Goal: Task Accomplishment & Management: Use online tool/utility

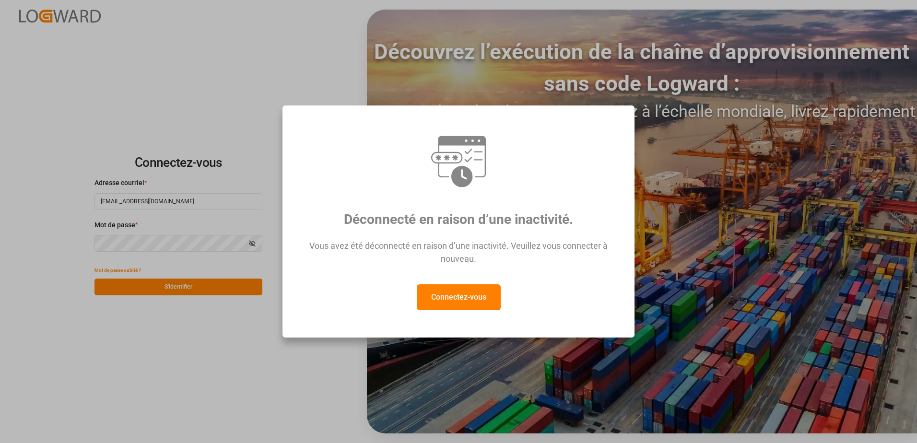
click at [498, 303] on button "Connectez-vous" at bounding box center [459, 297] width 84 height 26
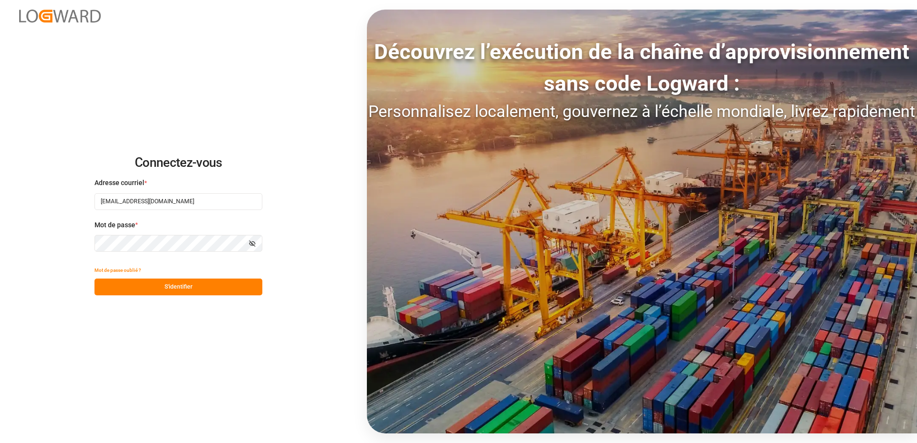
click at [224, 288] on button "S'identifier" at bounding box center [178, 287] width 168 height 17
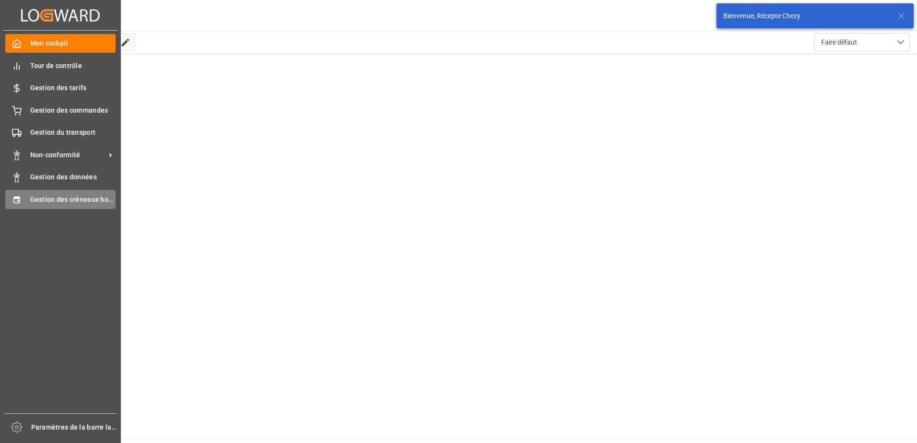
click at [26, 199] on div "Gestion des créneaux horaires Gestion des créneaux horaires" at bounding box center [60, 199] width 110 height 19
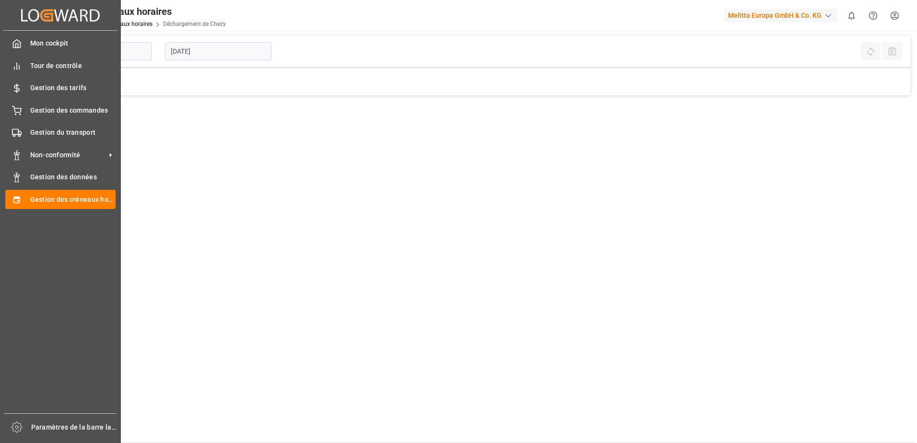
type input "Chezy Unloading"
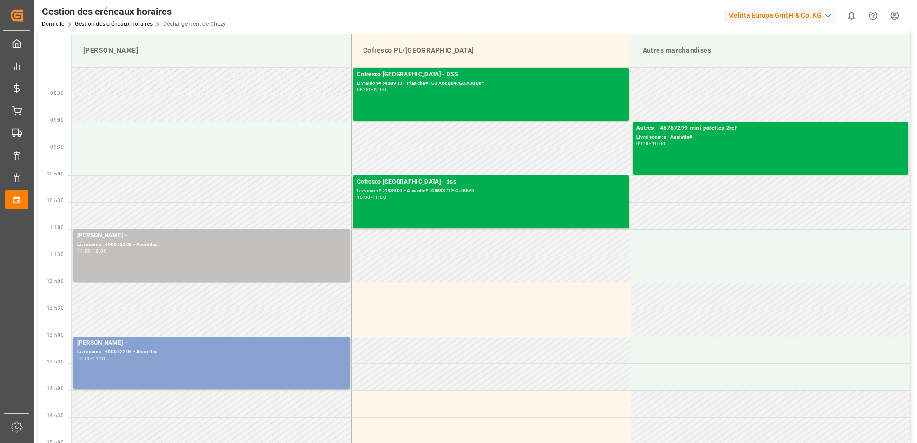
scroll to position [48, 0]
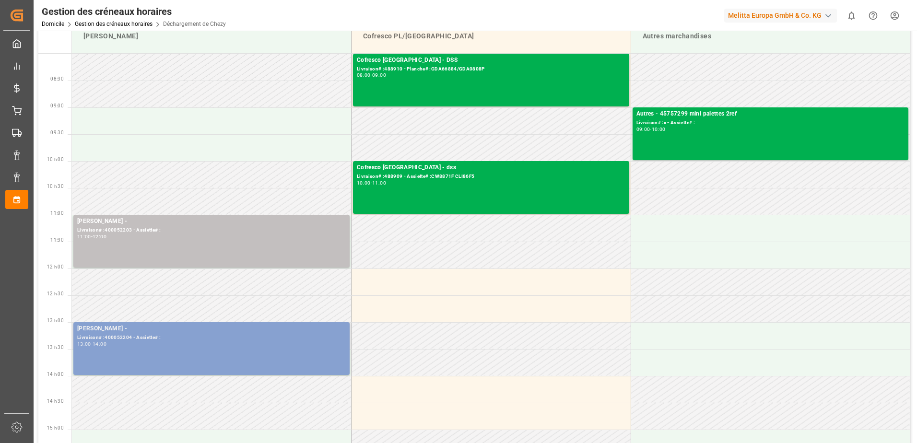
click at [272, 352] on div "[PERSON_NAME] - Livraison# :400052204 - Assiette# : 13:00 - 14:00" at bounding box center [211, 348] width 269 height 49
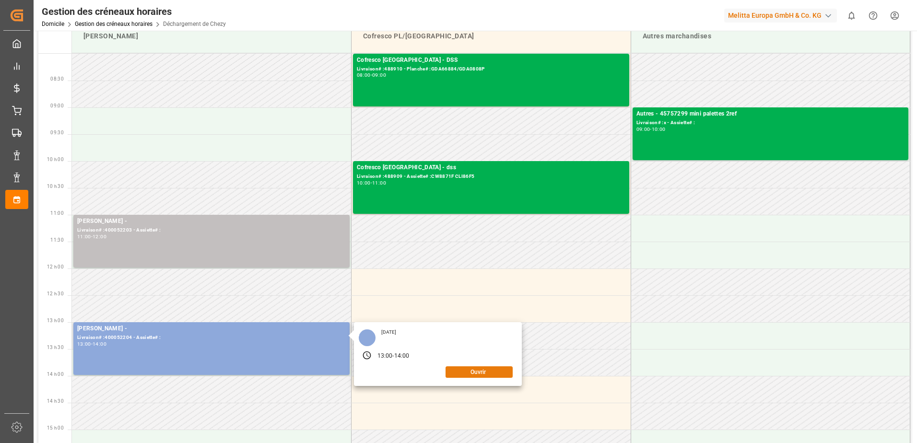
click at [483, 371] on button "Ouvrir" at bounding box center [479, 372] width 67 height 12
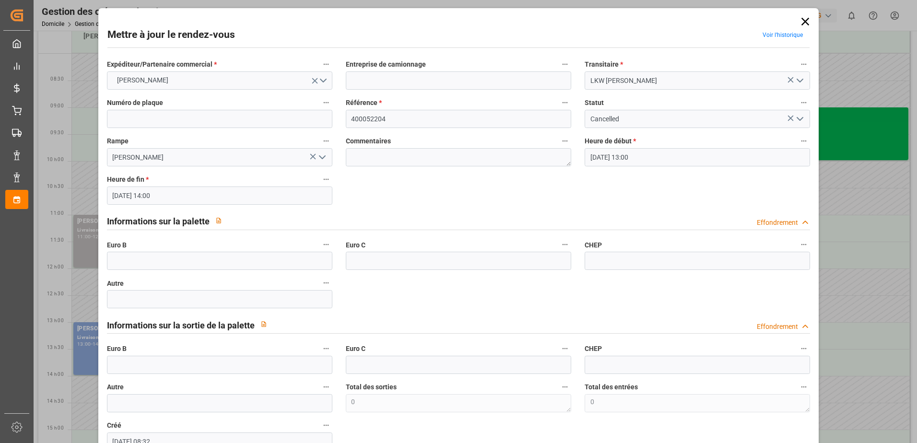
click at [805, 23] on icon at bounding box center [805, 21] width 13 height 13
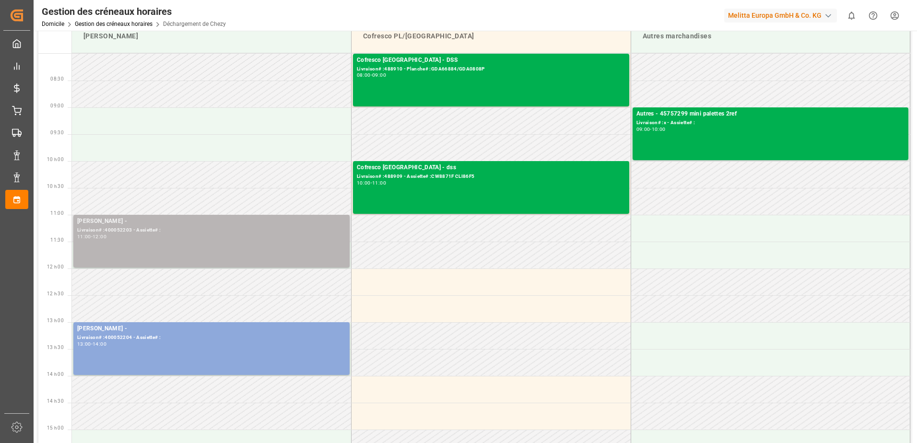
click at [251, 235] on div "11:00 - 12:00" at bounding box center [211, 237] width 269 height 5
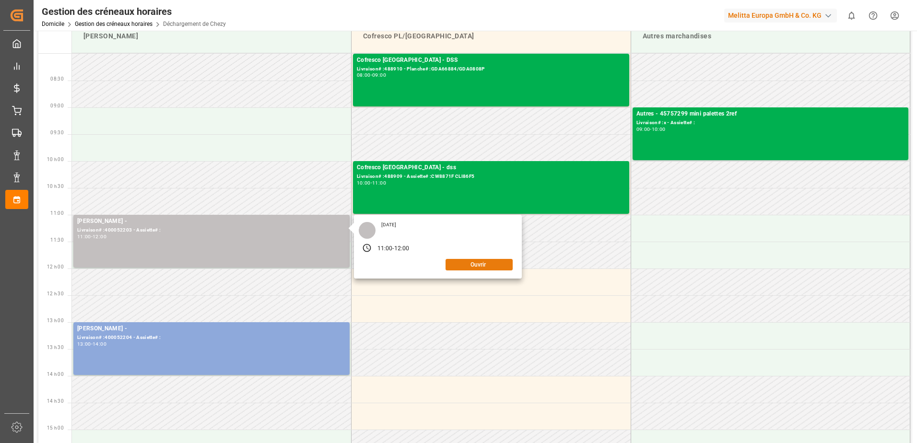
click at [485, 261] on button "Ouvrir" at bounding box center [479, 265] width 67 height 12
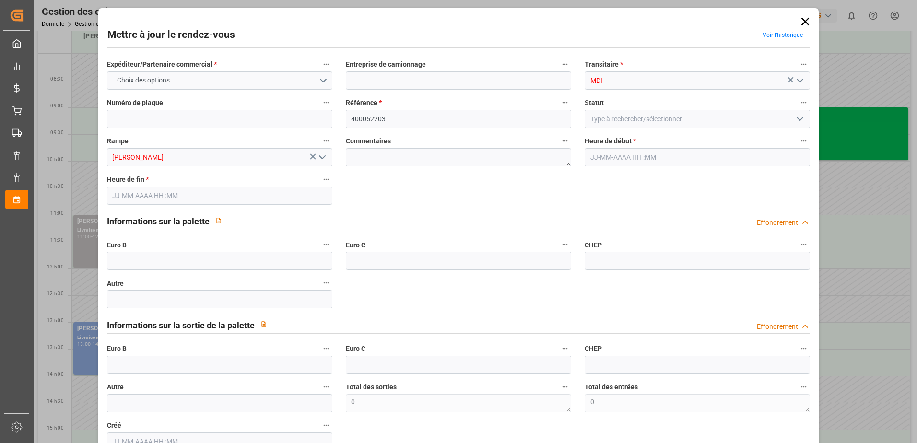
type input "0"
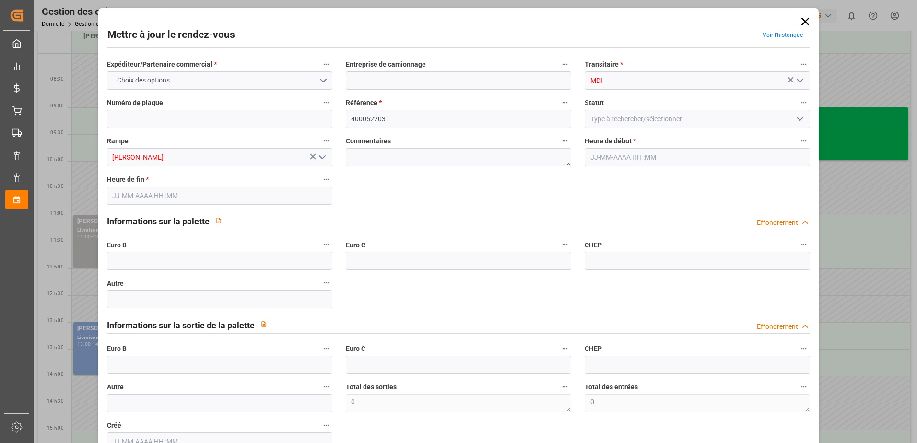
type input "0"
type input "[DATE] 11:00"
type input "[DATE] 12:00"
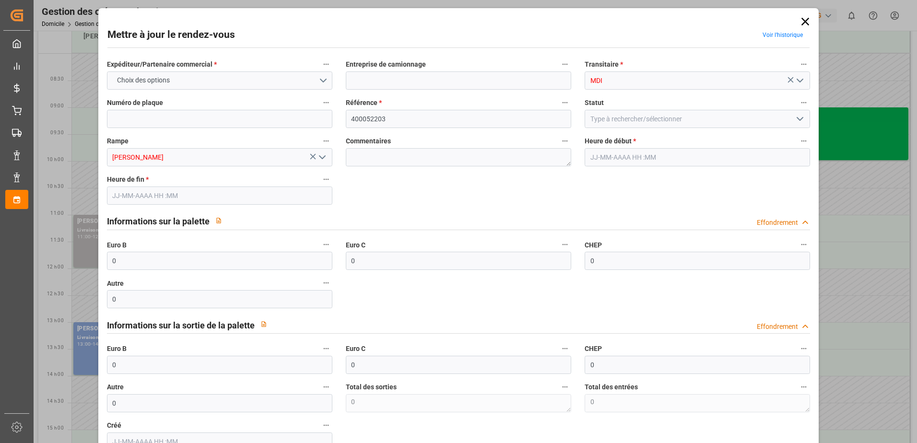
type input "[DATE] 13:59"
click at [795, 119] on icon "Ouvrir le menu" at bounding box center [800, 119] width 12 height 12
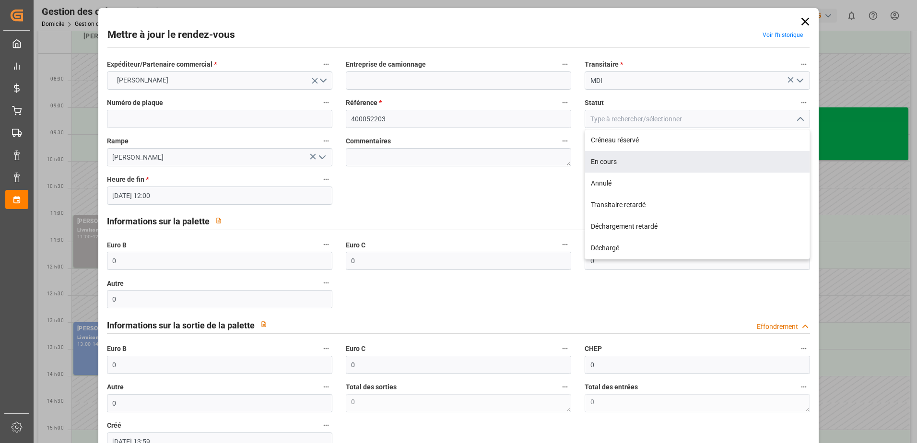
click at [598, 156] on div "En cours" at bounding box center [697, 162] width 224 height 22
type input "In Progress"
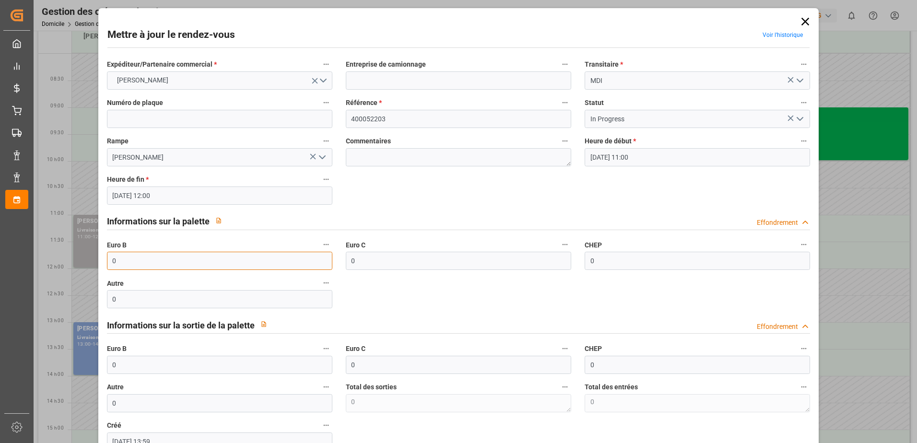
click at [157, 261] on input "0" at bounding box center [219, 261] width 225 height 18
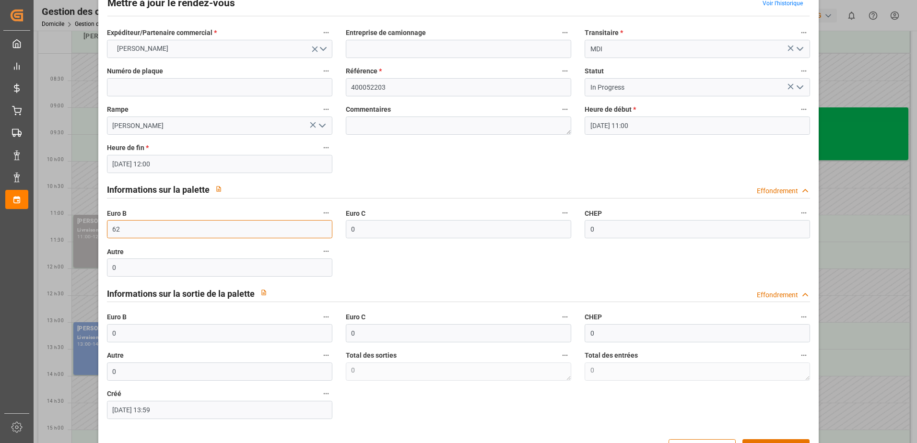
scroll to position [63, 0]
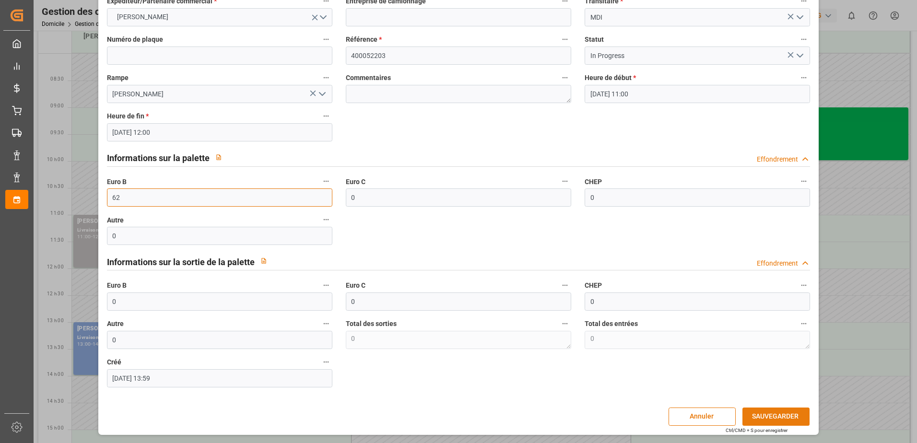
type input "62"
click at [777, 416] on button "SAUVEGARDER" at bounding box center [776, 417] width 67 height 18
